Goal: Information Seeking & Learning: Learn about a topic

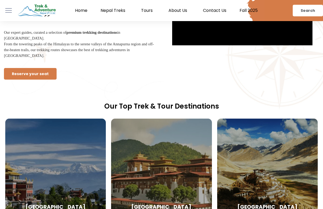
scroll to position [917, 0]
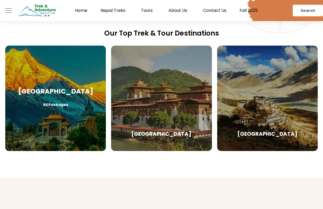
click at [62, 103] on div "Nepal All Packages" at bounding box center [55, 98] width 101 height 105
click at [55, 86] on h3 "[GEOGRAPHIC_DATA]" at bounding box center [55, 91] width 85 height 10
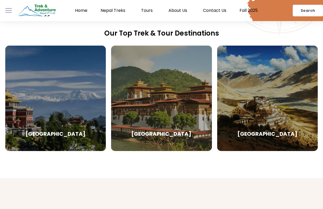
click at [107, 12] on link "Nepal Treks" at bounding box center [114, 10] width 41 height 5
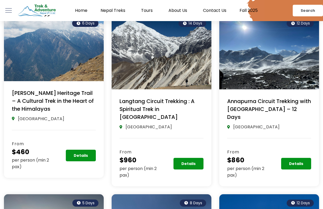
scroll to position [188, 0]
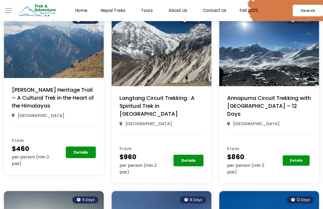
click at [293, 155] on link "Details" at bounding box center [296, 160] width 27 height 11
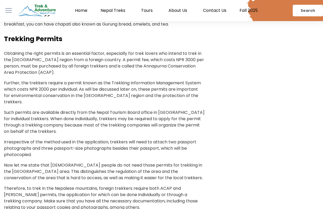
scroll to position [1260, 0]
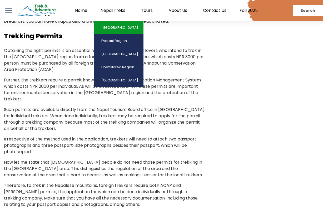
click at [117, 27] on link "[GEOGRAPHIC_DATA]" at bounding box center [118, 27] width 49 height 13
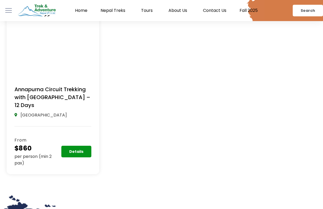
scroll to position [502, 0]
